Goal: Task Accomplishment & Management: Complete application form

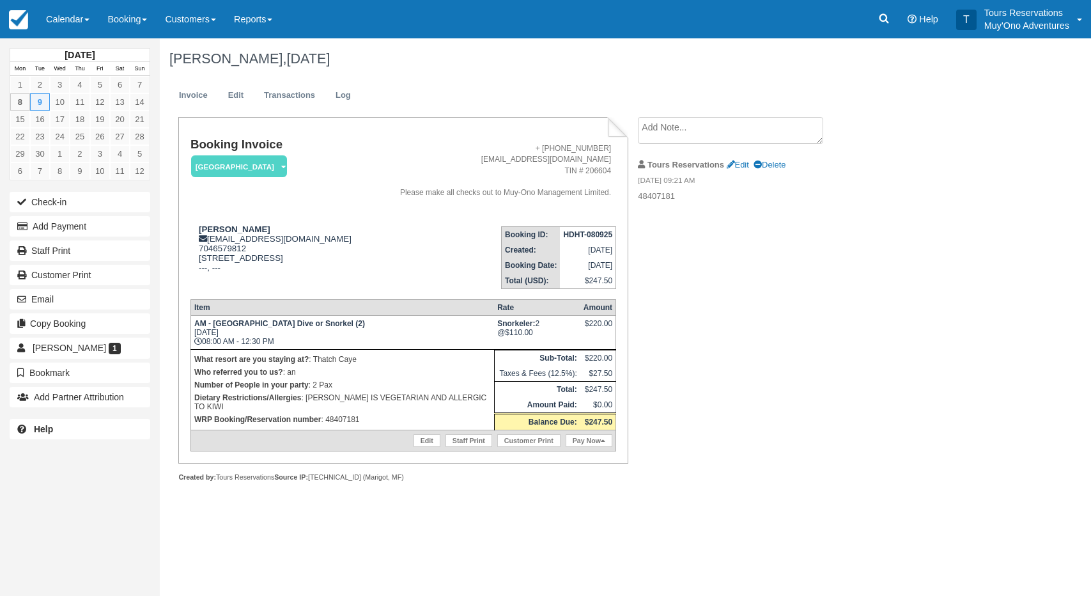
click at [124, 22] on link "Booking" at bounding box center [127, 19] width 58 height 38
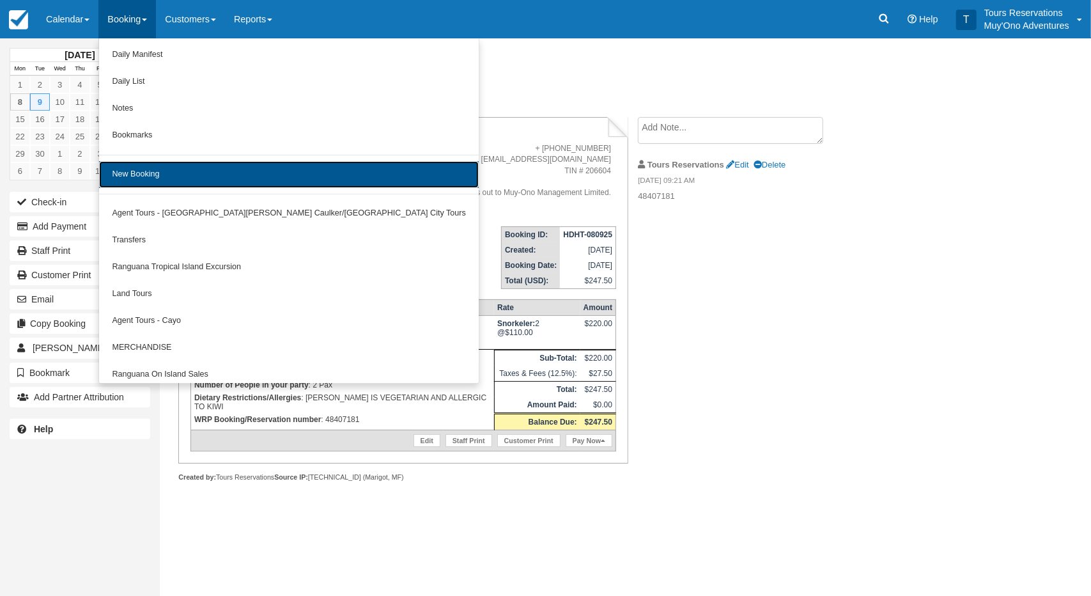
click at [165, 169] on link "New Booking" at bounding box center [289, 174] width 380 height 27
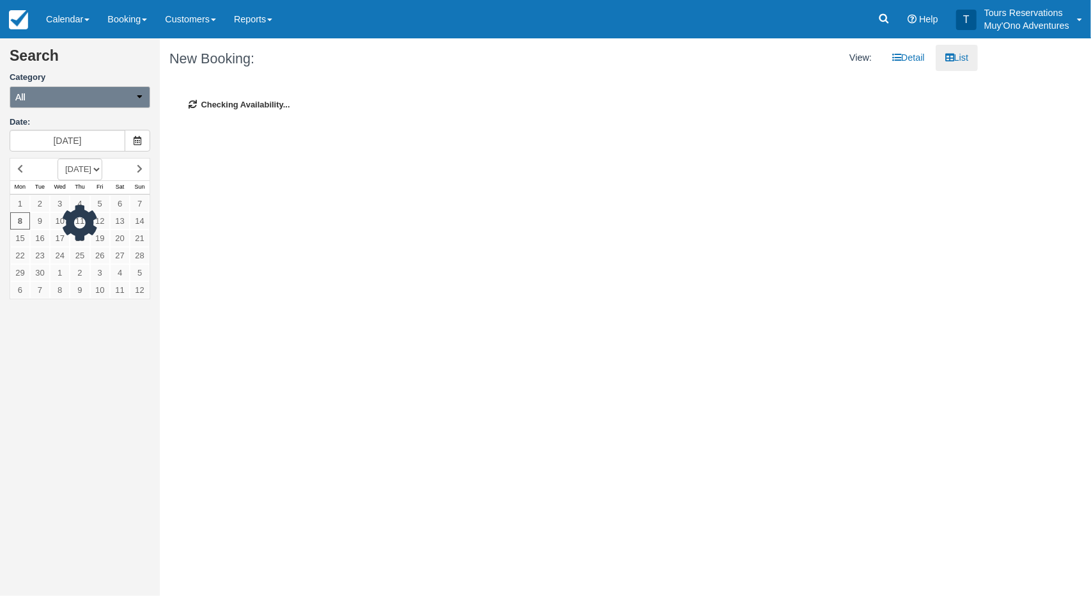
click at [45, 100] on button "All" at bounding box center [80, 97] width 141 height 22
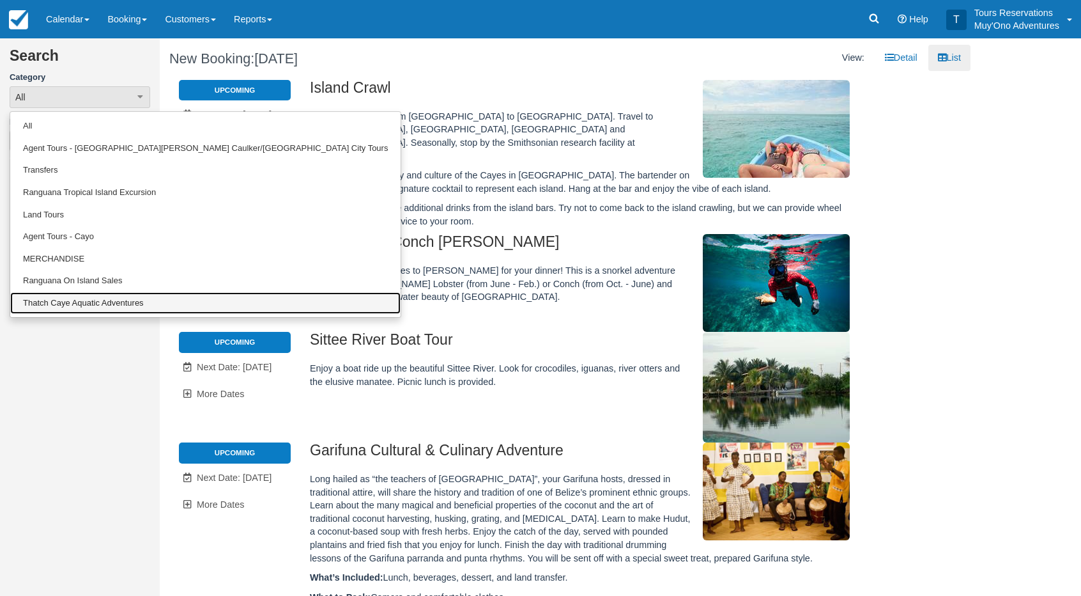
click at [68, 311] on link "Thatch Caye Aquatic Adventures" at bounding box center [205, 303] width 390 height 22
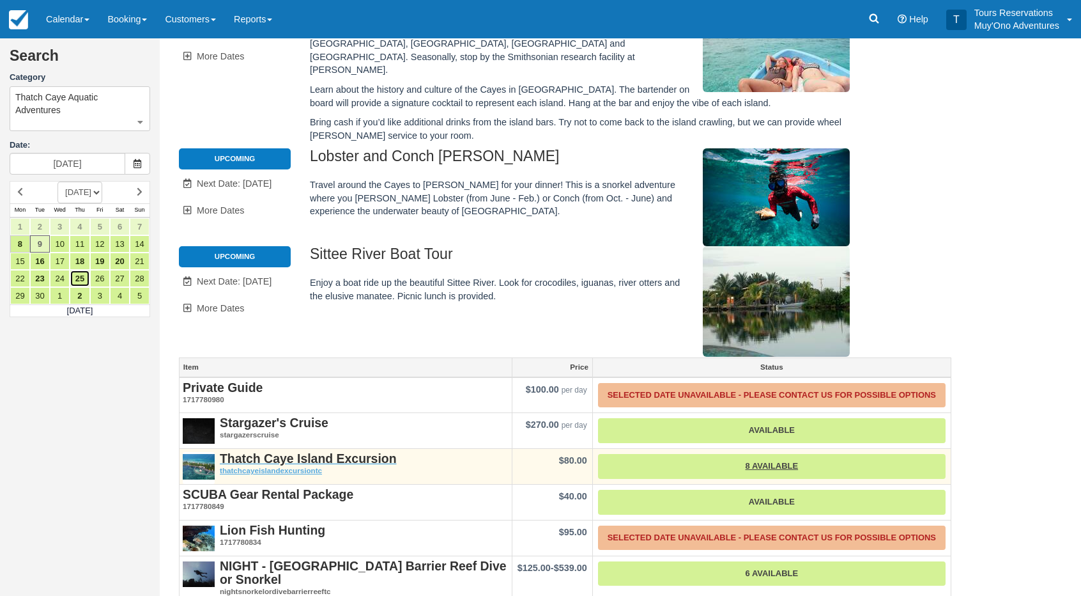
scroll to position [192, 0]
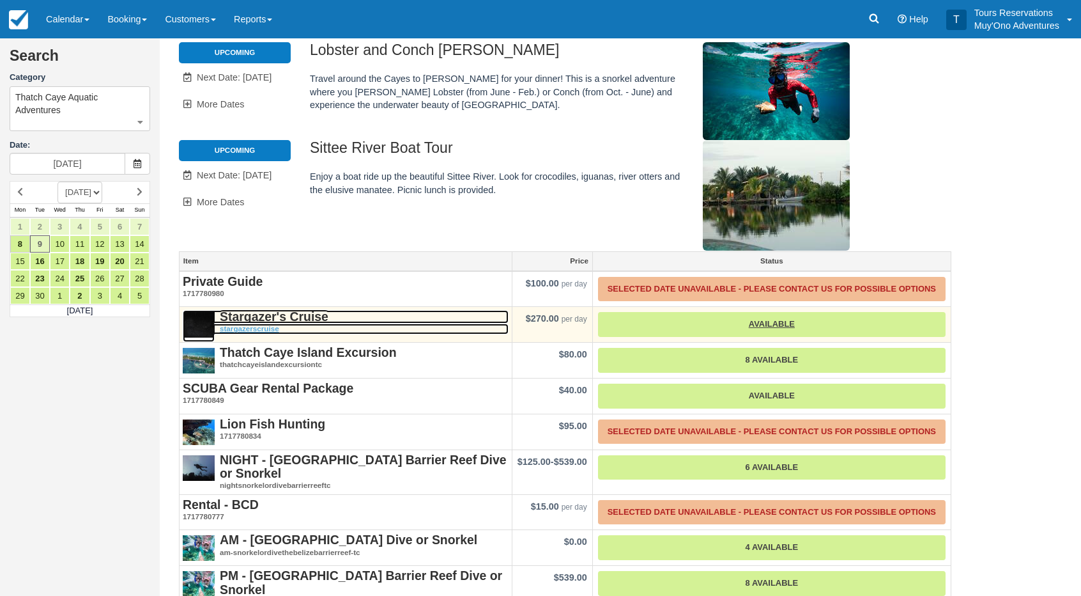
click at [273, 309] on strong "Stargazer's Cruise" at bounding box center [274, 316] width 109 height 14
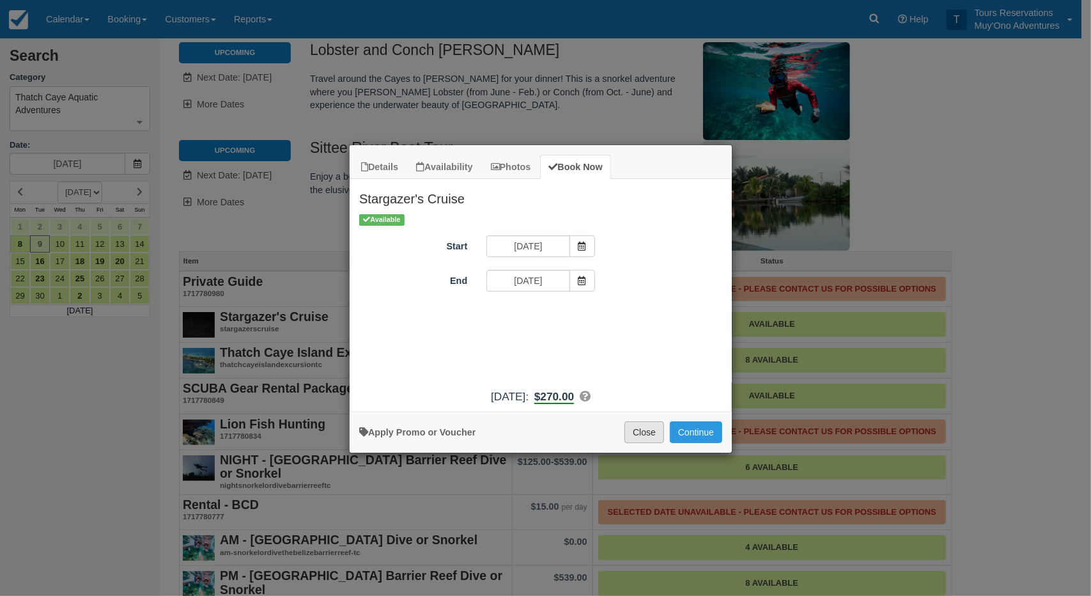
click at [634, 434] on button "Close" at bounding box center [644, 432] width 40 height 22
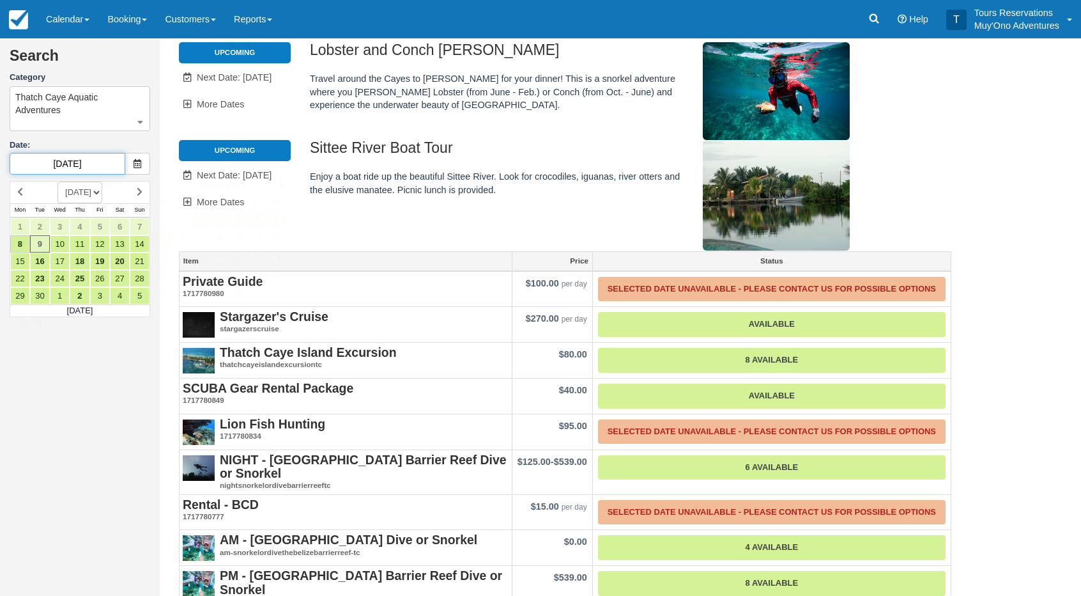
click at [83, 154] on input "09/09/25" at bounding box center [68, 164] width 116 height 22
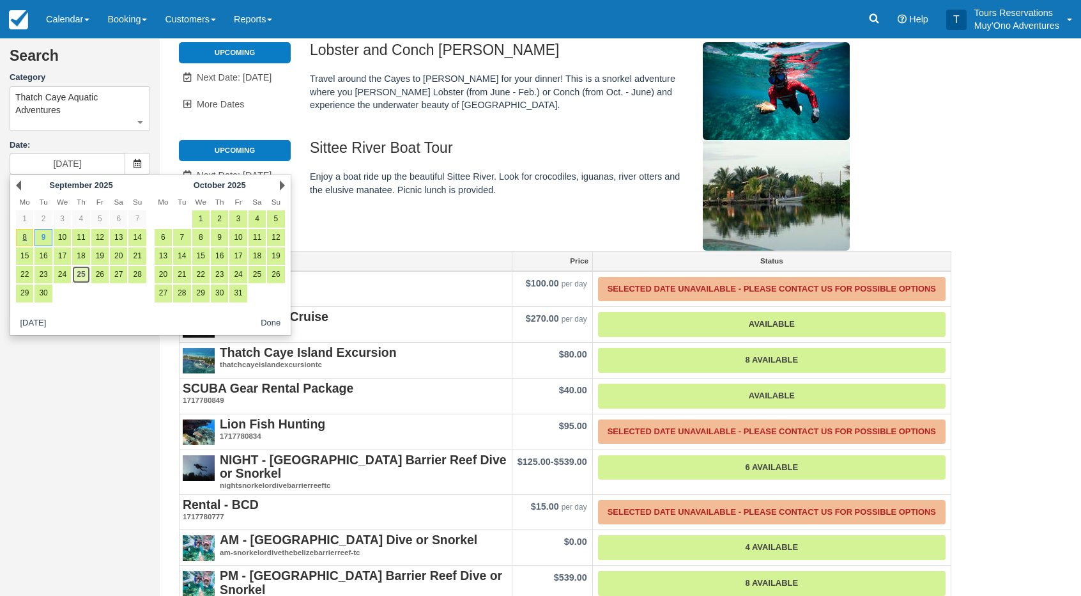
click at [81, 274] on link "25" at bounding box center [80, 274] width 17 height 17
type input "09/25/25"
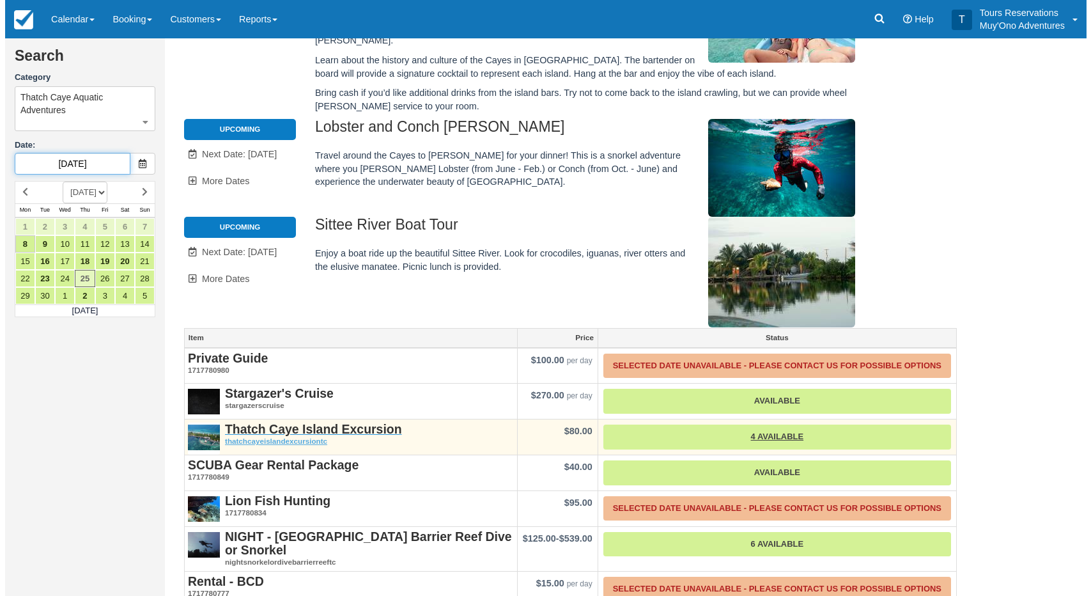
scroll to position [128, 0]
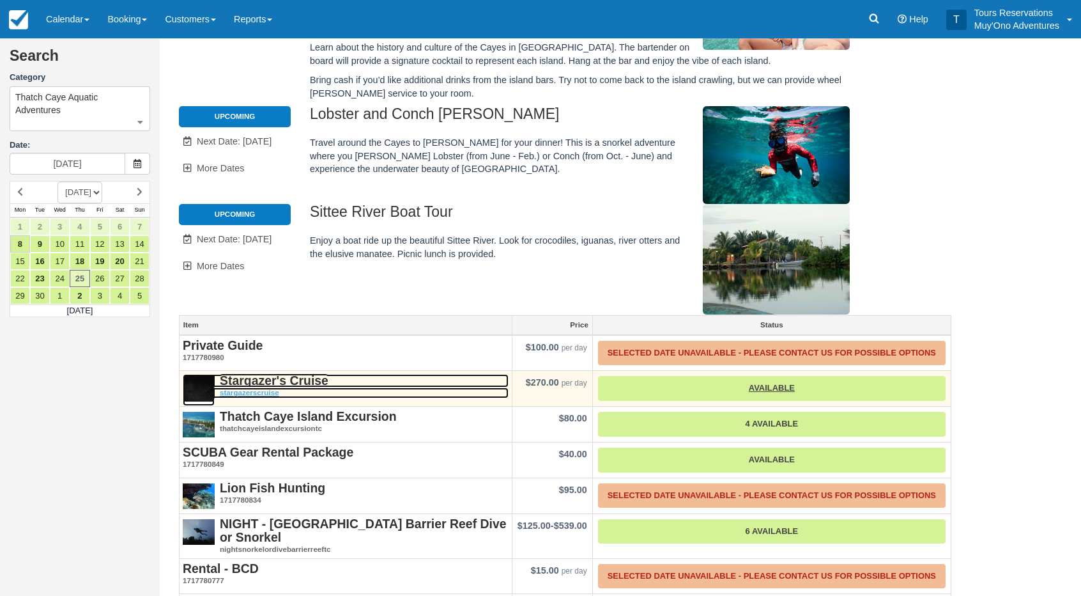
click at [268, 373] on strong "Stargazer's Cruise" at bounding box center [274, 380] width 109 height 14
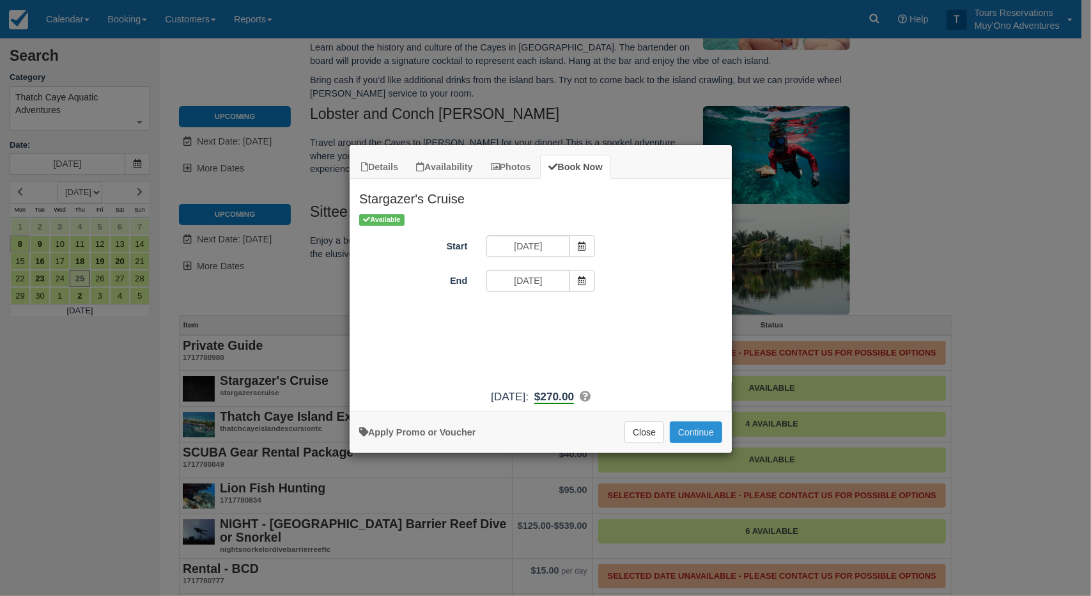
click at [689, 430] on button "Continue" at bounding box center [696, 432] width 52 height 22
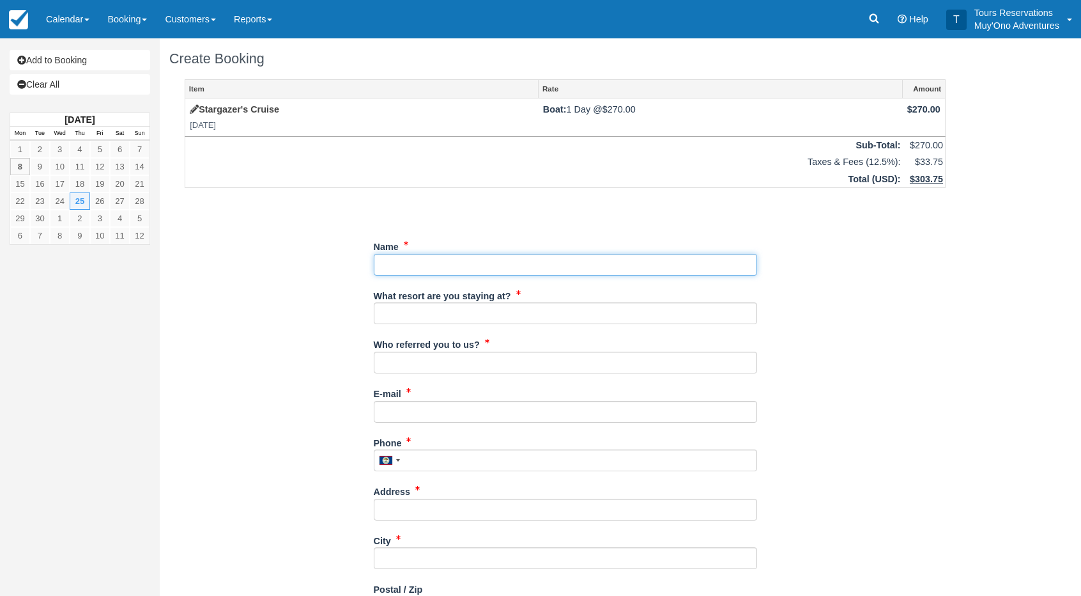
click at [415, 261] on input "Name" at bounding box center [565, 265] width 383 height 22
paste input "Connor, Samantha"
drag, startPoint x: 419, startPoint y: 264, endPoint x: 343, endPoint y: 259, distance: 75.6
click at [344, 259] on div "Item Rate Amount Stargazer's Cruise Thu Sep 25, 2025 Boat: 1 Day @ $270.00 $270…" at bounding box center [565, 457] width 792 height 757
click at [413, 263] on input "Name" at bounding box center [565, 265] width 383 height 22
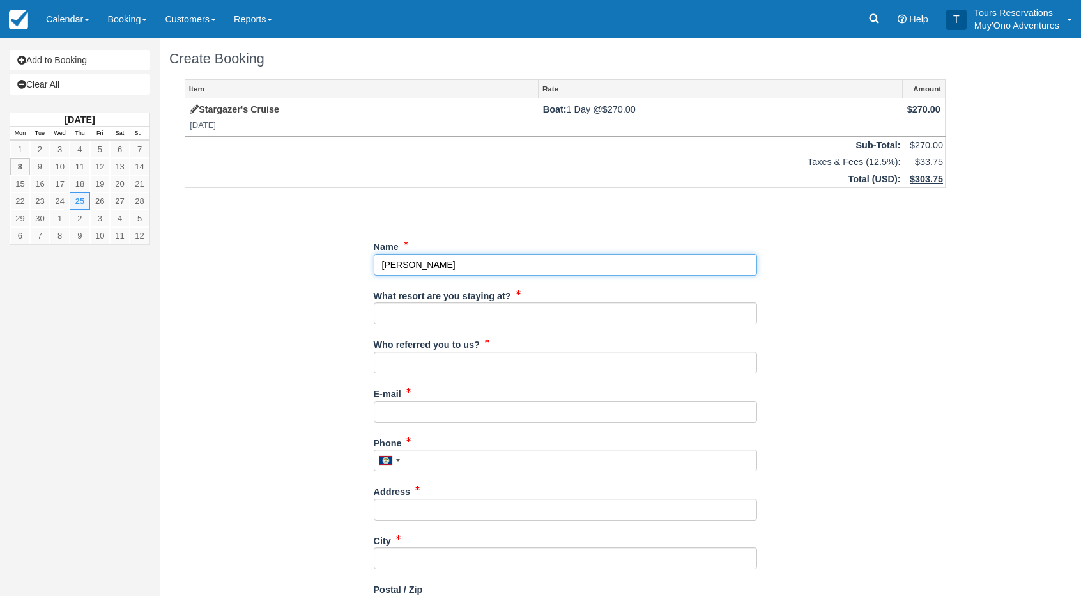
drag, startPoint x: 417, startPoint y: 261, endPoint x: 307, endPoint y: 261, distance: 109.3
click at [308, 260] on div "Item Rate Amount Stargazer's Cruise Thu Sep 25, 2025 Boat: 1 Day @ $270.00 $270…" at bounding box center [565, 457] width 792 height 757
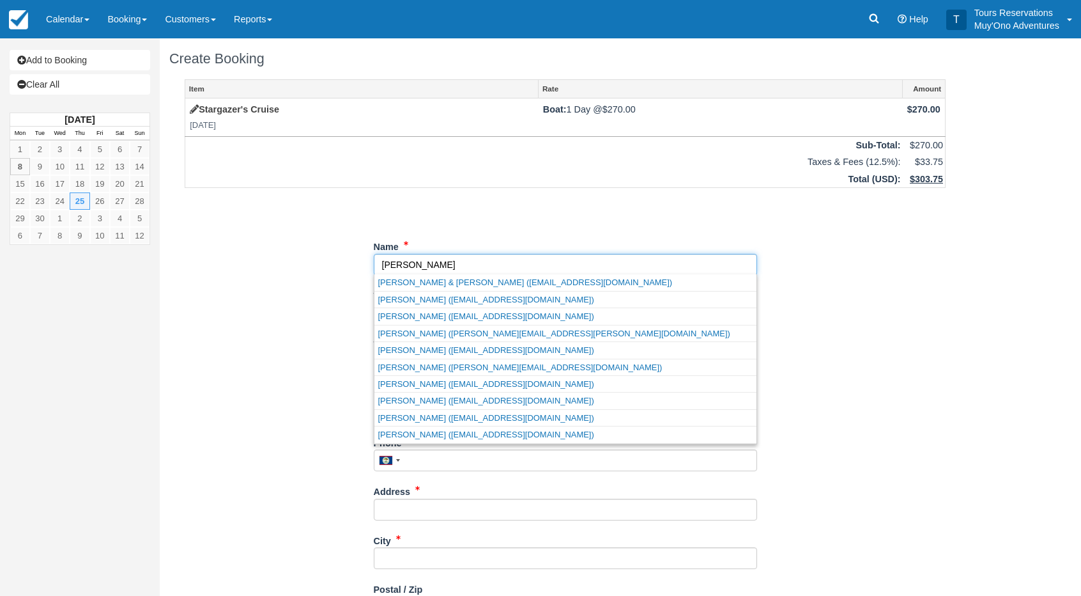
click at [456, 266] on input "Name" at bounding box center [565, 265] width 383 height 22
paste input "Connor,"
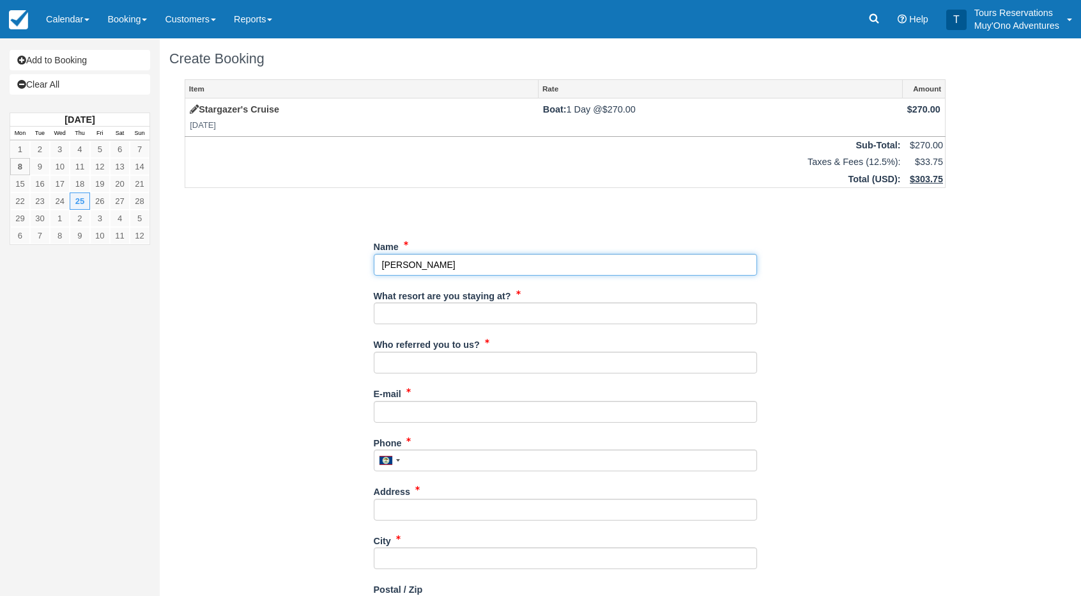
type input "Samantha Connor"
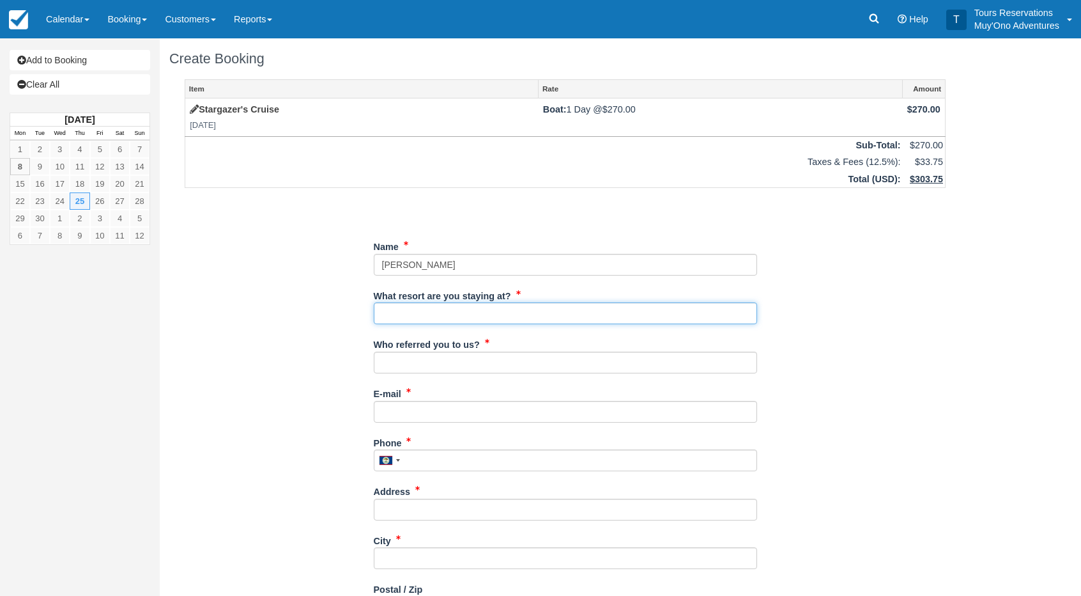
click at [460, 315] on input "What resort are you staying at?" at bounding box center [565, 313] width 383 height 22
type input "Thatch Caye"
click at [441, 374] on div "Who referred you to us?" at bounding box center [565, 358] width 383 height 49
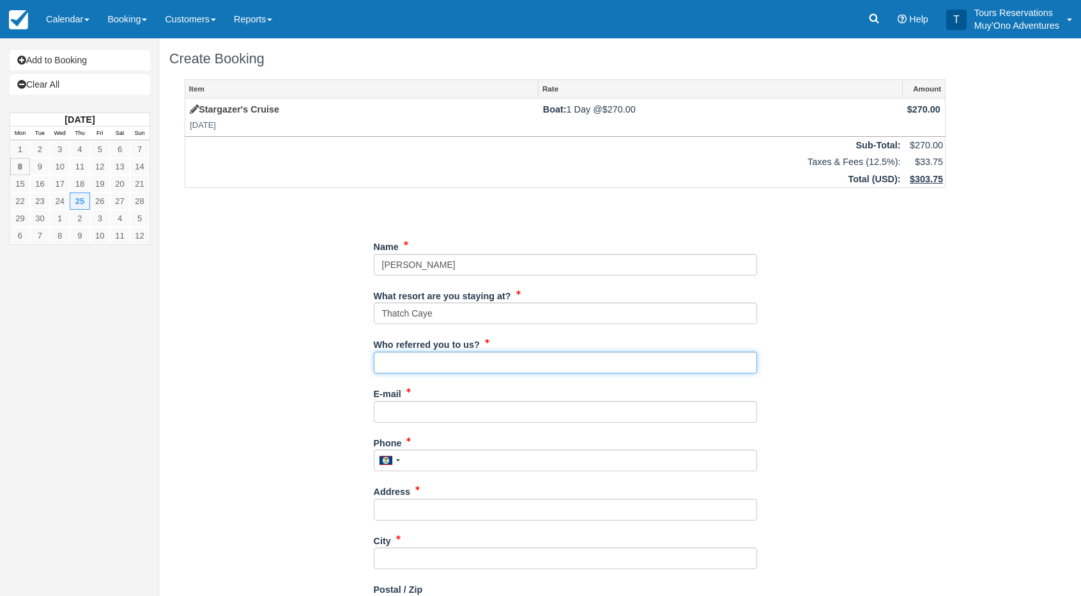
drag, startPoint x: 438, startPoint y: 364, endPoint x: 429, endPoint y: 358, distance: 11.2
click at [438, 363] on input "Who referred you to us?" at bounding box center [565, 362] width 383 height 22
type input "an"
click at [404, 399] on div "E-mail Did you mean ?" at bounding box center [565, 403] width 383 height 40
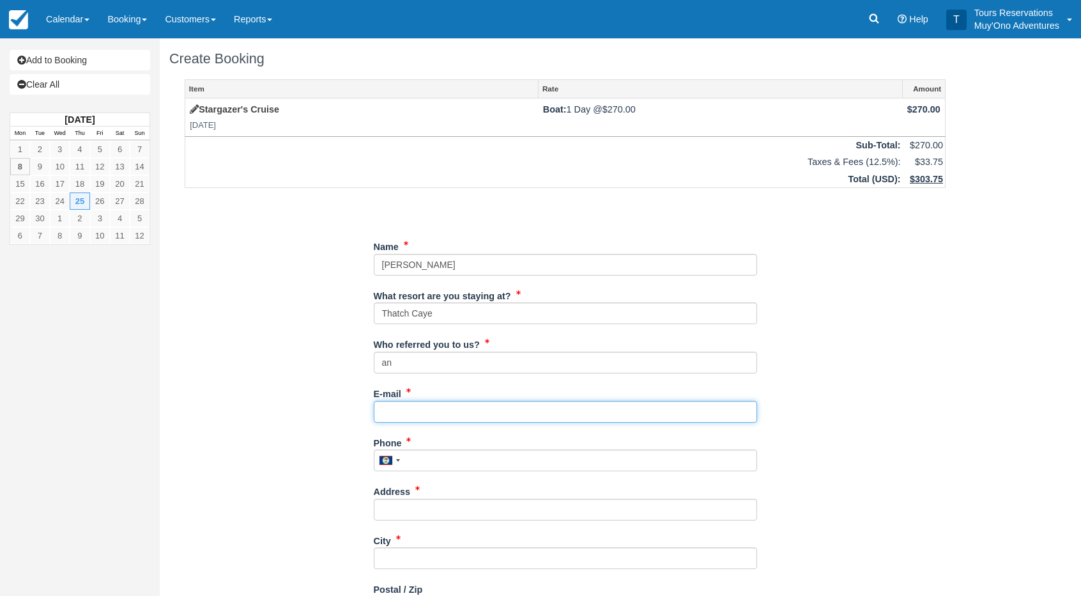
drag, startPoint x: 424, startPoint y: 413, endPoint x: 440, endPoint y: 411, distance: 16.1
click at [424, 413] on input "E-mail" at bounding box center [565, 412] width 383 height 22
paste input "jordan@prestige-travel.com"
type input "jordan@prestige-travel.com"
click at [436, 472] on div "Phone United States +1 Canada +1 United Kingdom +44 Afghanistan (‫افغانستان‬‎) …" at bounding box center [565, 456] width 383 height 49
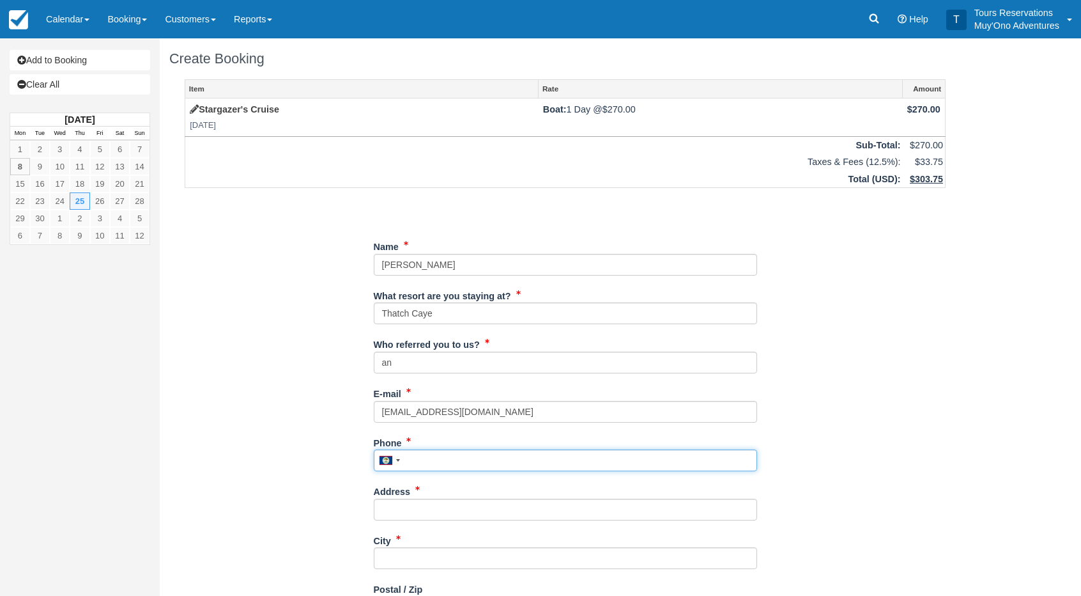
click at [447, 465] on input "Phone" at bounding box center [565, 460] width 383 height 22
click at [437, 461] on input "Phone" at bounding box center [565, 460] width 383 height 22
type input "---"
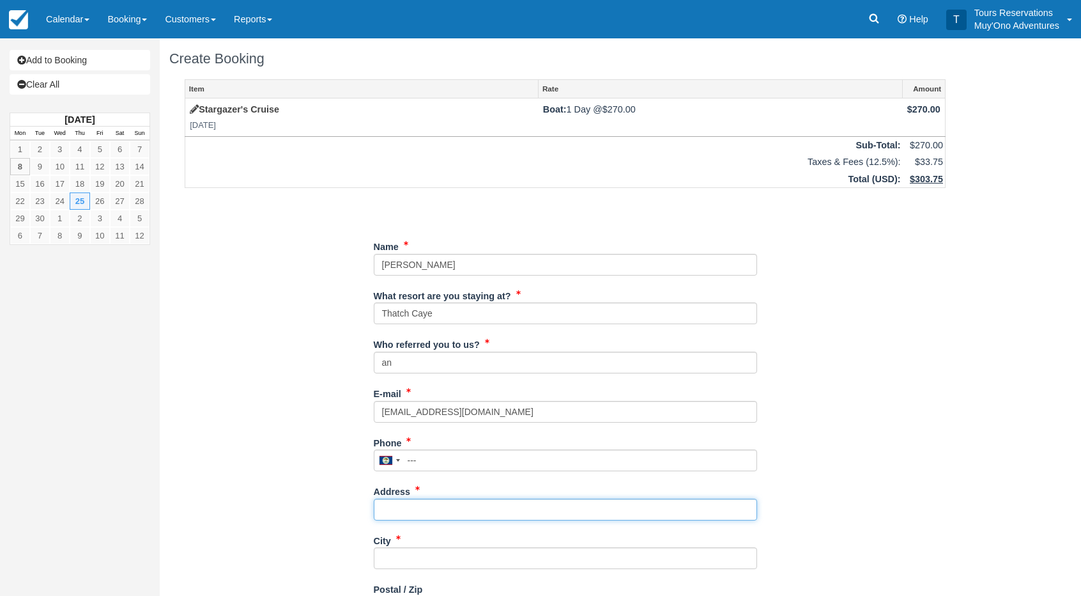
drag, startPoint x: 401, startPoint y: 502, endPoint x: 398, endPoint y: 514, distance: 12.6
click at [401, 502] on input "Address" at bounding box center [565, 509] width 383 height 22
type input "---"
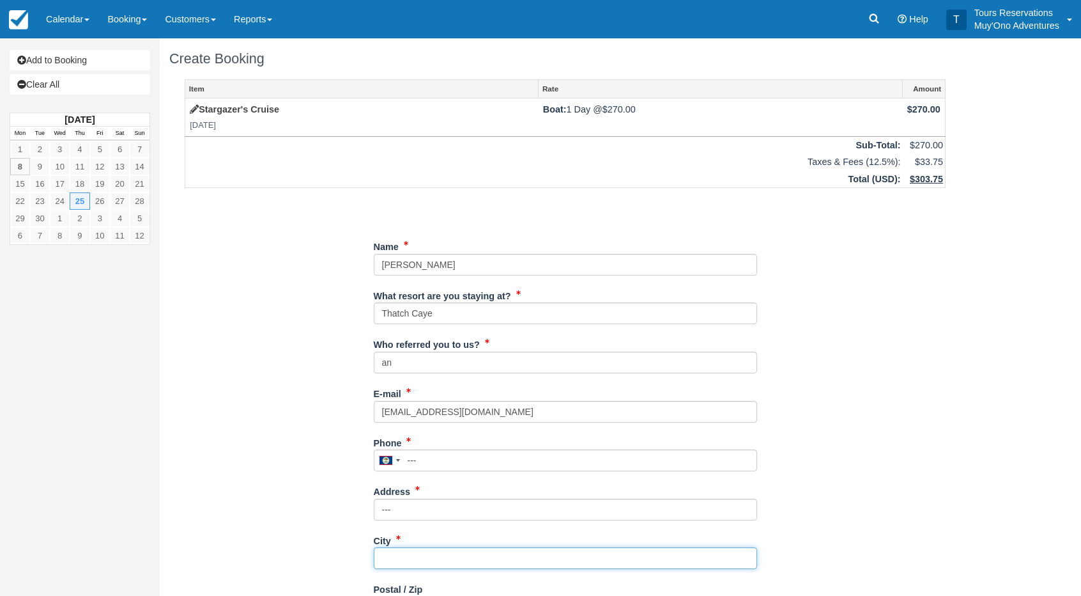
click at [408, 563] on input "City" at bounding box center [565, 558] width 383 height 22
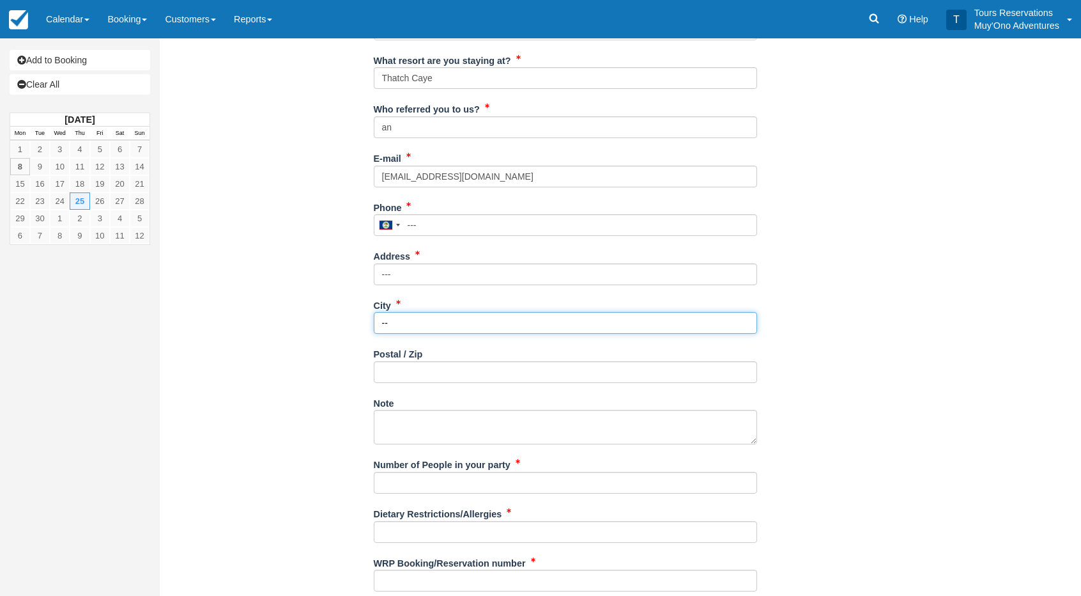
scroll to position [256, 0]
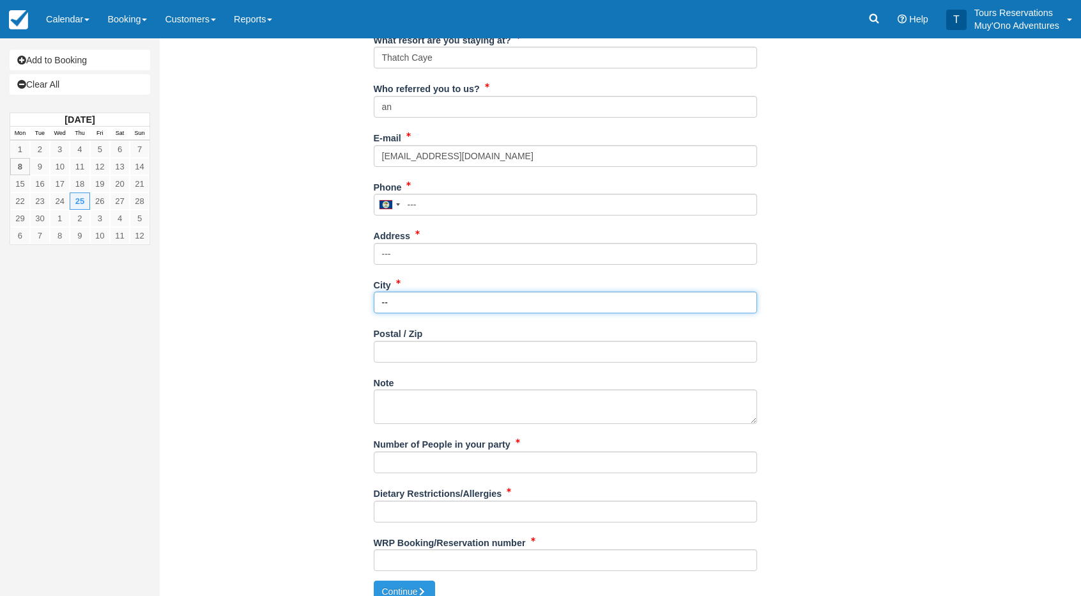
type input "--"
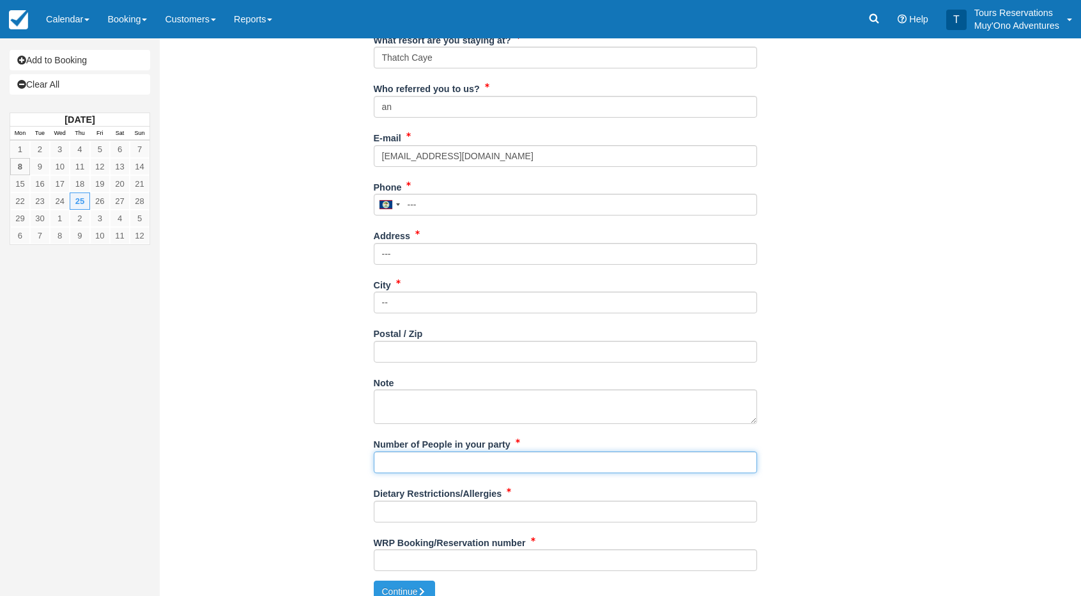
click at [419, 465] on input "Number of People in your party" at bounding box center [565, 462] width 383 height 22
type input "2 Pax"
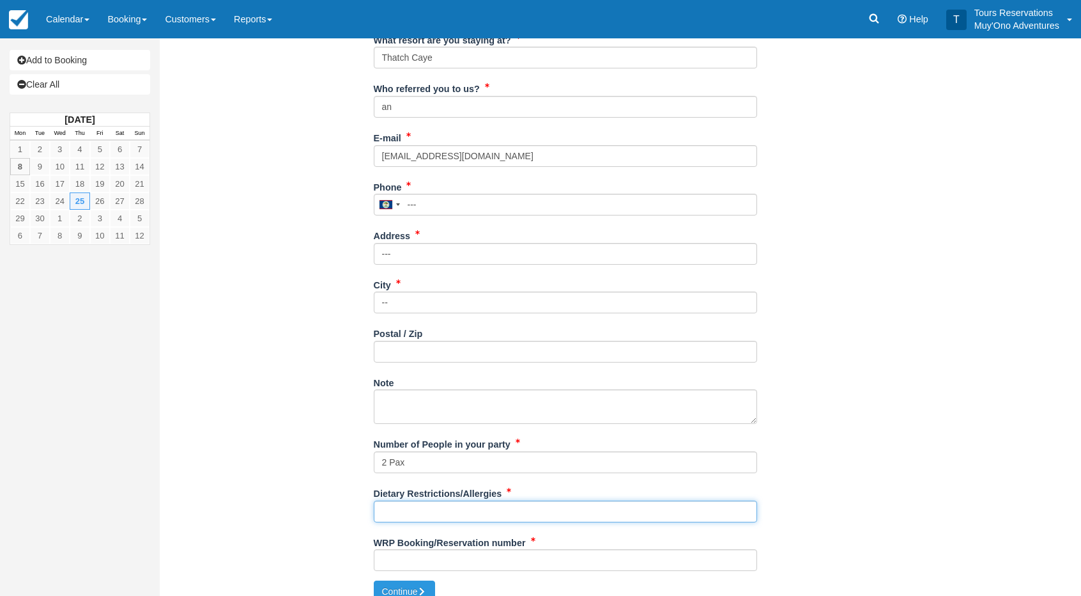
click at [404, 502] on input "Dietary Restrictions/Allergies" at bounding box center [565, 511] width 383 height 22
click at [406, 508] on input "Dietary Restrictions/Allergies" at bounding box center [565, 511] width 383 height 22
type input "none"
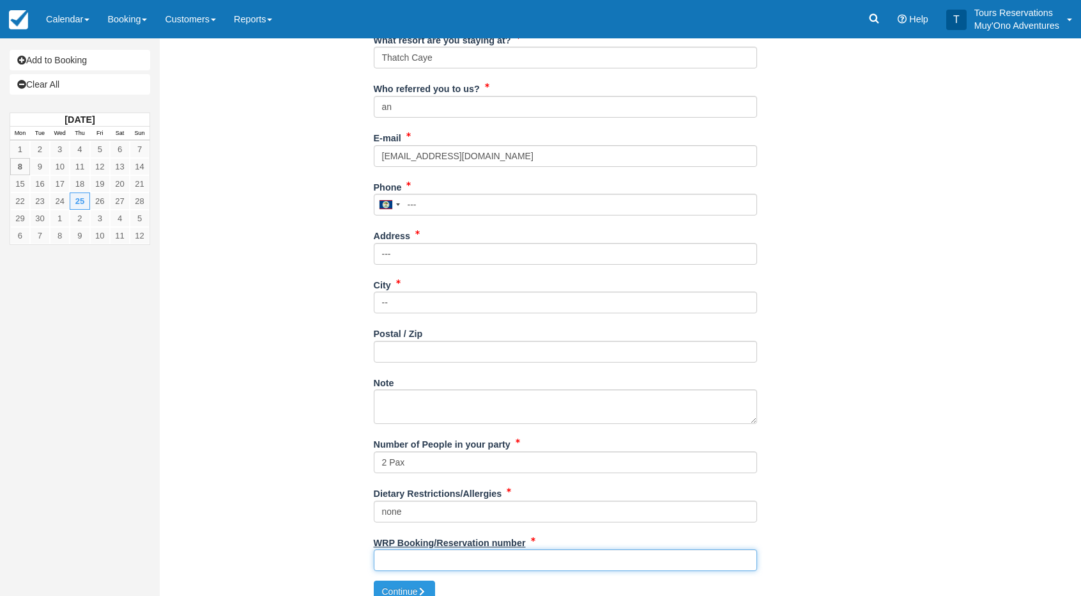
drag, startPoint x: 446, startPoint y: 553, endPoint x: 439, endPoint y: 547, distance: 9.1
click at [446, 553] on input "WRP Booking/Reservation number" at bounding box center [565, 560] width 383 height 22
click at [413, 555] on input "WRP Booking/Reservation number" at bounding box center [565, 560] width 383 height 22
paste input "40783SF000038"
type input "40783SF000038"
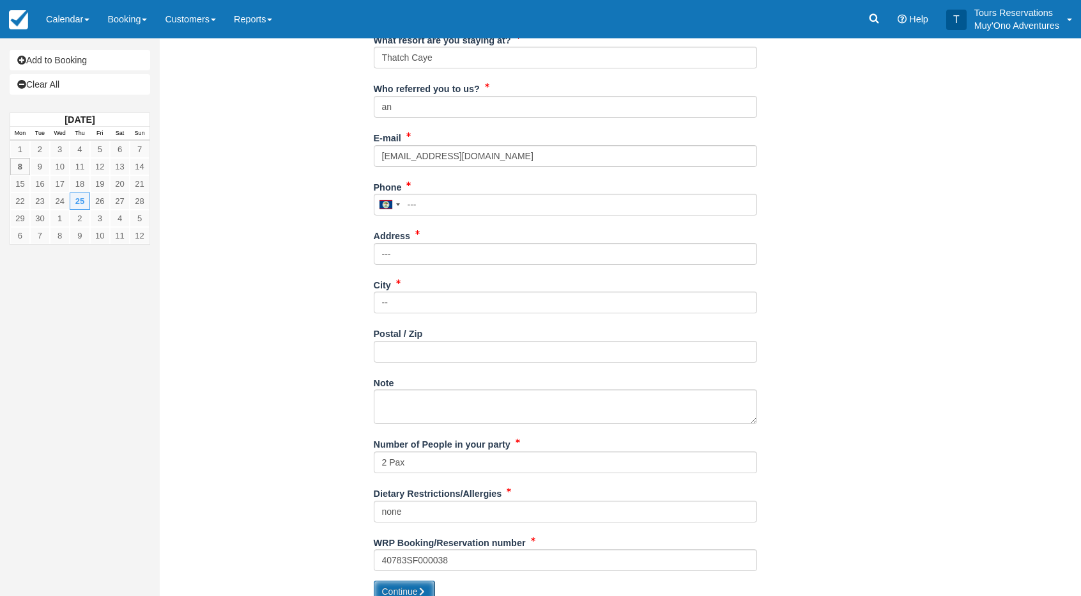
click at [406, 591] on button "Continue" at bounding box center [404, 591] width 61 height 22
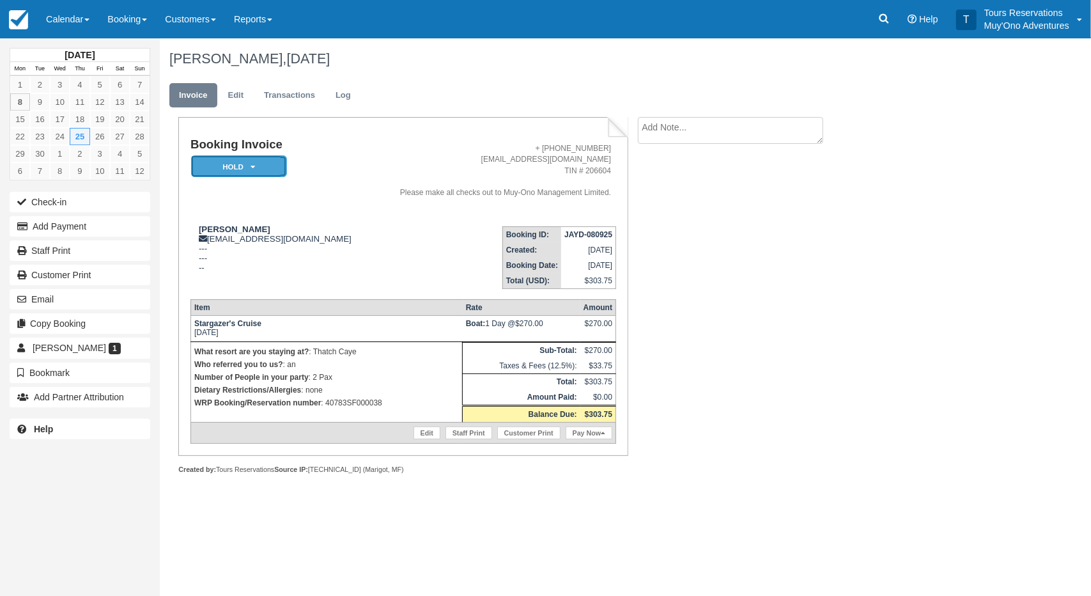
click at [242, 162] on em "HOLD" at bounding box center [239, 166] width 96 height 22
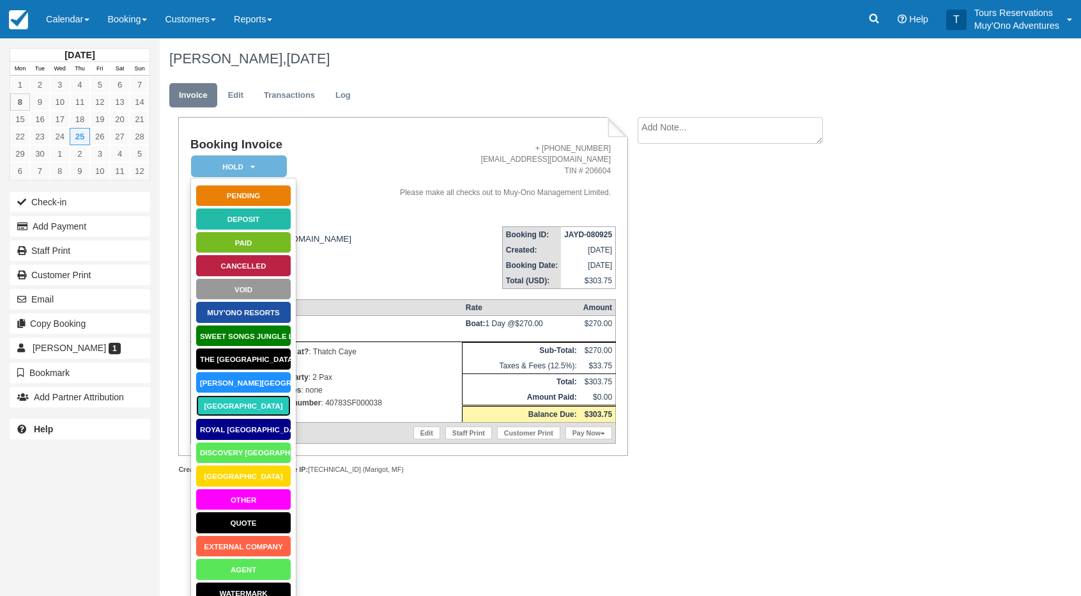
click at [242, 403] on link "Thatch Caye Resort" at bounding box center [244, 405] width 96 height 22
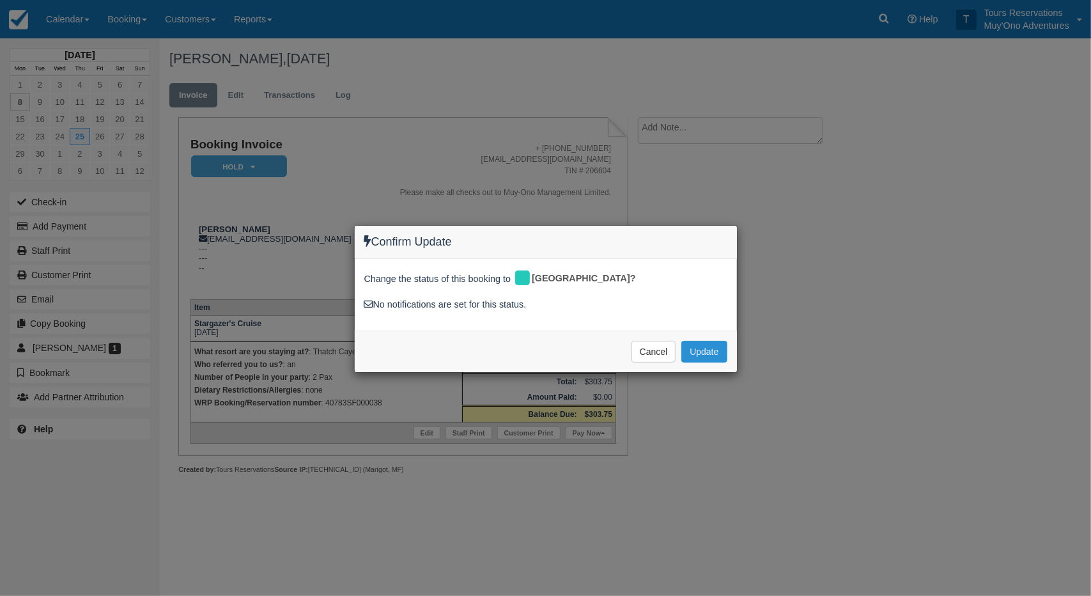
click at [707, 348] on button "Update" at bounding box center [703, 352] width 45 height 22
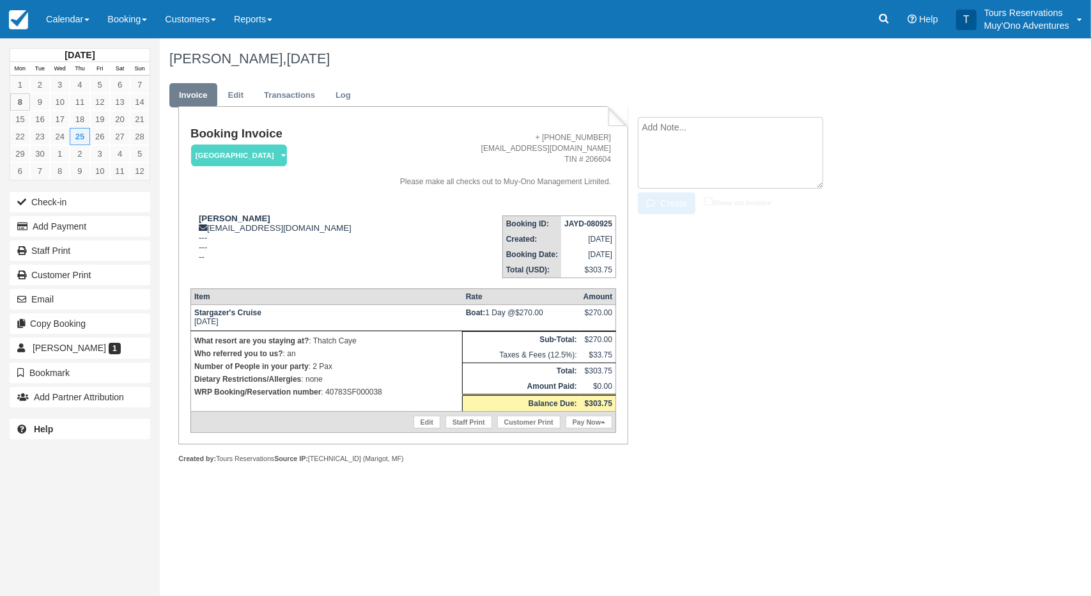
click at [698, 125] on textarea at bounding box center [730, 153] width 185 height 72
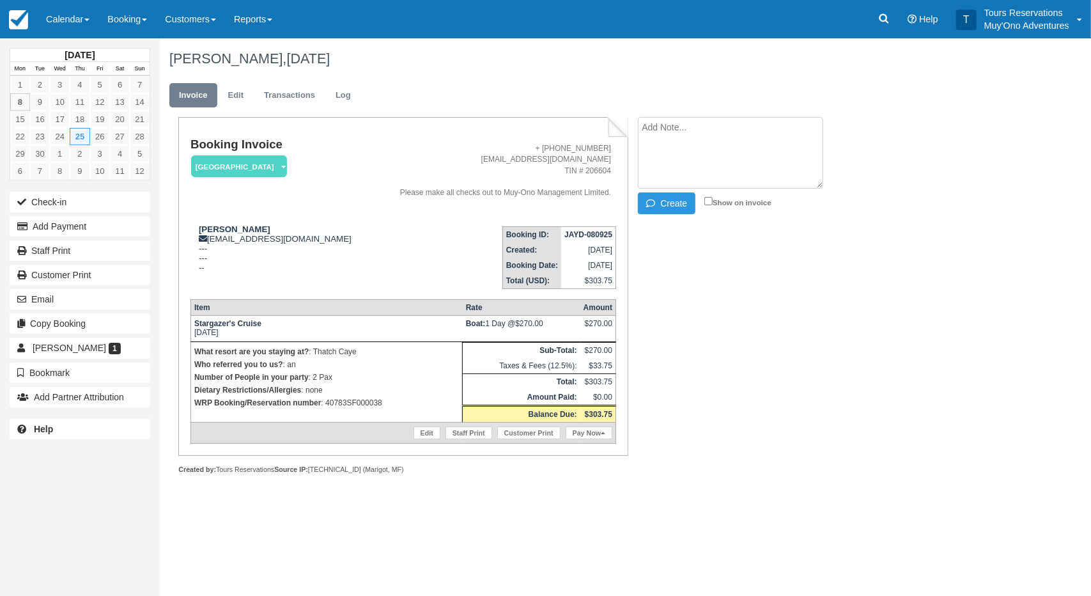
paste textarea "40783SF000038"
type textarea "40783SF000038"
click at [665, 205] on button "Create" at bounding box center [667, 203] width 58 height 22
drag, startPoint x: 552, startPoint y: 237, endPoint x: 613, endPoint y: 237, distance: 61.3
click at [613, 237] on td "JAYD-080925" at bounding box center [588, 234] width 54 height 16
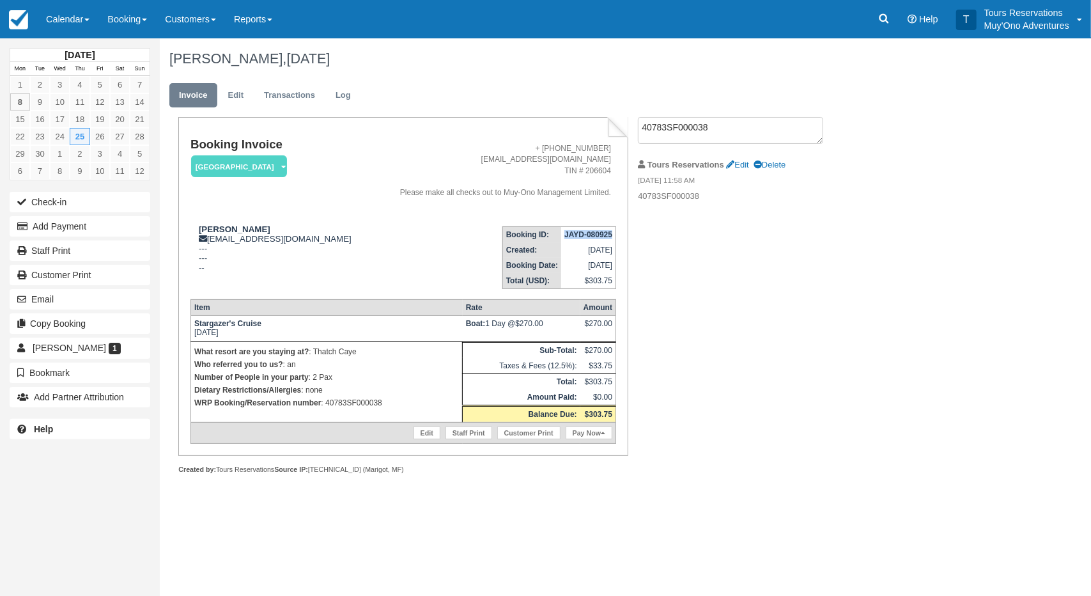
copy strong "JAYD-080925"
